Goal: Task Accomplishment & Management: Manage account settings

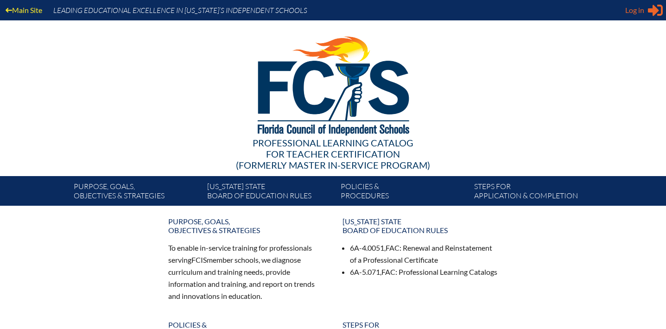
type input "[EMAIL_ADDRESS][DOMAIN_NAME]"
click at [644, 11] on span "Log in" at bounding box center [634, 10] width 19 height 11
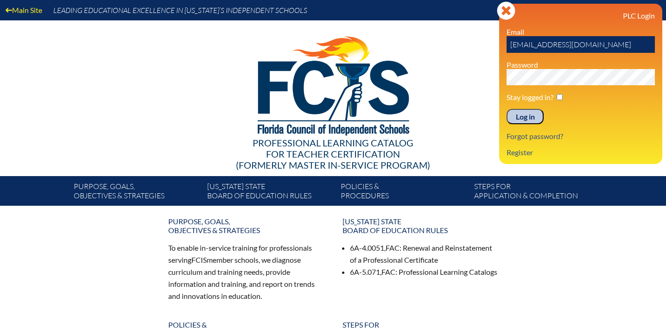
click at [512, 122] on input "Log in" at bounding box center [524, 117] width 37 height 16
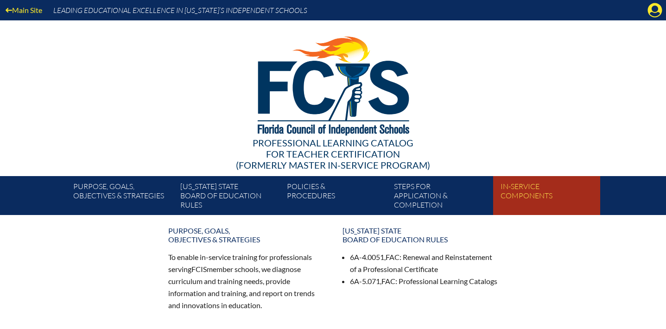
click at [530, 204] on link "In-service components" at bounding box center [550, 197] width 107 height 35
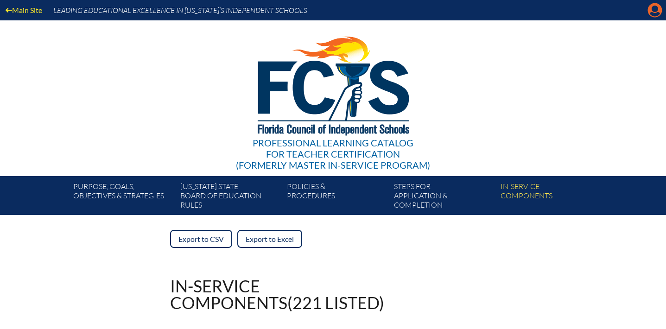
click at [656, 8] on icon "Manage account" at bounding box center [654, 10] width 15 height 15
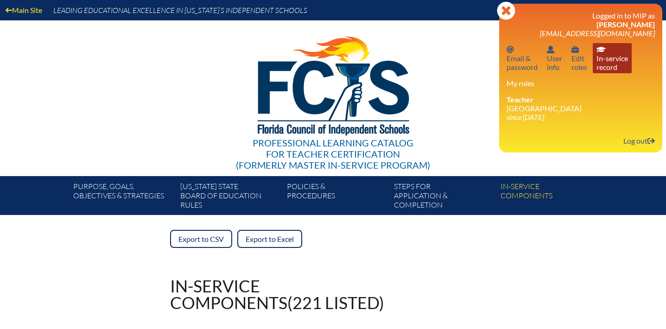
click at [615, 73] on link "In-service record In-service record" at bounding box center [611, 58] width 39 height 30
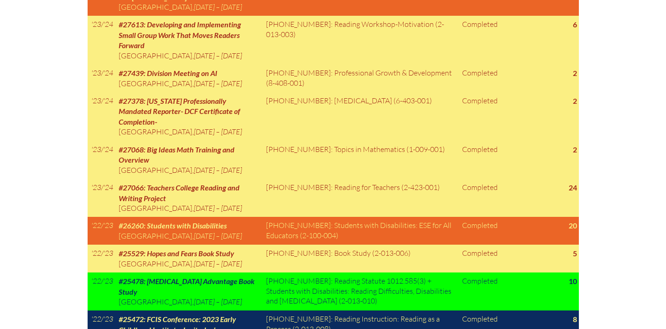
scroll to position [790, 0]
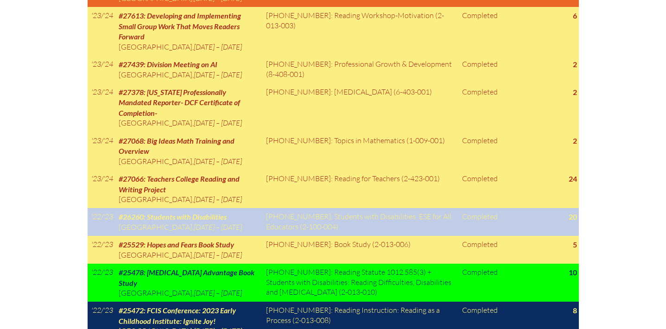
drag, startPoint x: 340, startPoint y: 235, endPoint x: 265, endPoint y: 227, distance: 74.9
click at [265, 227] on td "2-100-004: Students with Disabilities: ESE for All Educators (2-100-004)" at bounding box center [360, 222] width 196 height 28
copy td "2-100-004: Students with Disabilities: ESE for All Educators (2-100-004)"
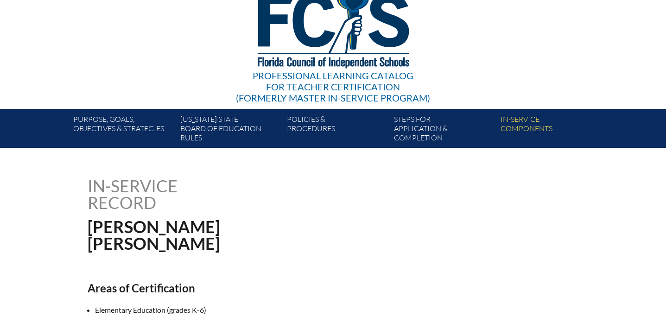
scroll to position [0, 0]
